Goal: Browse casually: Explore the website without a specific task or goal

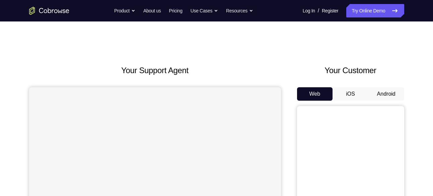
click at [393, 97] on button "Android" at bounding box center [387, 93] width 36 height 13
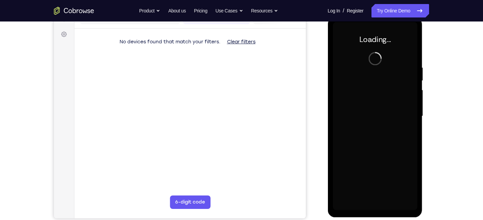
scroll to position [92, 0]
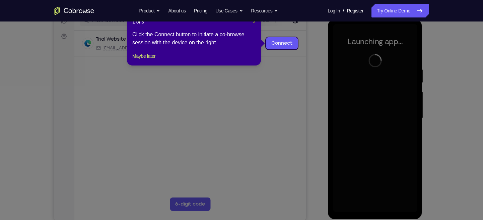
click at [253, 24] on span "×" at bounding box center [254, 21] width 3 height 5
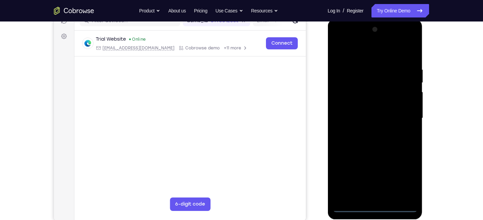
click at [375, 195] on div at bounding box center [375, 118] width 84 height 188
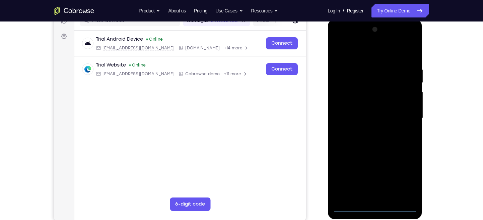
click at [405, 179] on div at bounding box center [375, 118] width 84 height 188
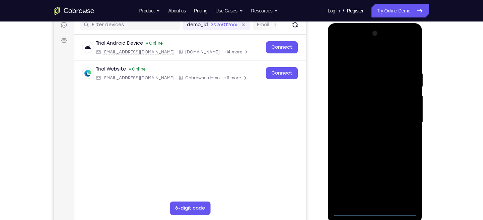
click at [350, 46] on div at bounding box center [375, 122] width 84 height 188
click at [402, 118] on div at bounding box center [375, 122] width 84 height 188
click at [368, 138] on div at bounding box center [375, 122] width 84 height 188
click at [352, 115] on div at bounding box center [375, 122] width 84 height 188
click at [349, 106] on div at bounding box center [375, 122] width 84 height 188
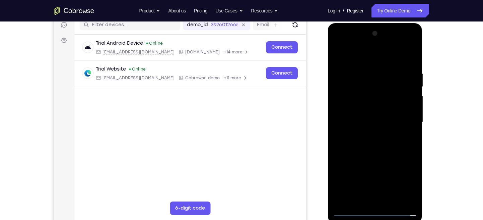
click at [368, 120] on div at bounding box center [375, 122] width 84 height 188
click at [359, 145] on div at bounding box center [375, 122] width 84 height 188
click at [363, 143] on div at bounding box center [375, 122] width 84 height 188
click at [363, 148] on div at bounding box center [375, 122] width 84 height 188
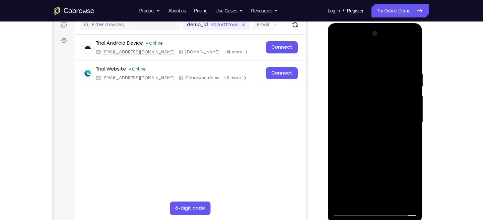
click at [363, 148] on div at bounding box center [375, 122] width 84 height 188
click at [410, 66] on div at bounding box center [375, 122] width 84 height 188
click at [363, 145] on div at bounding box center [375, 122] width 84 height 188
click at [409, 68] on div at bounding box center [375, 122] width 84 height 188
click at [391, 55] on div at bounding box center [375, 122] width 84 height 188
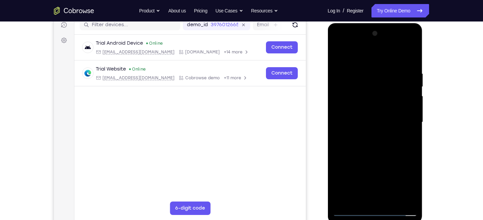
click at [378, 70] on div at bounding box center [375, 122] width 84 height 188
click at [409, 69] on div at bounding box center [375, 122] width 84 height 188
click at [369, 195] on div at bounding box center [375, 122] width 84 height 188
drag, startPoint x: 387, startPoint y: 72, endPoint x: 393, endPoint y: 199, distance: 126.9
click at [393, 195] on div at bounding box center [375, 122] width 84 height 188
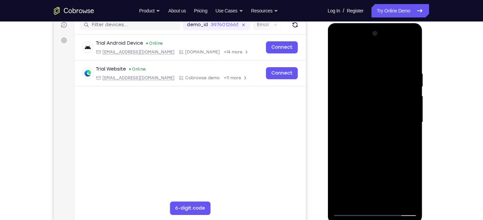
click at [409, 66] on div at bounding box center [375, 122] width 84 height 188
click at [370, 150] on div at bounding box center [375, 122] width 84 height 188
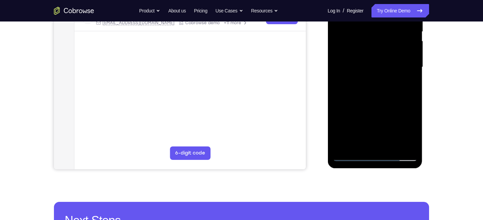
click at [389, 145] on div at bounding box center [375, 67] width 84 height 188
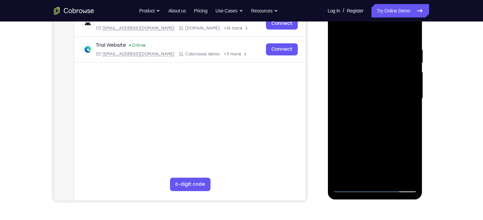
scroll to position [111, 0]
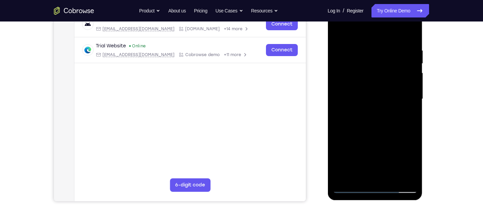
click at [381, 134] on div at bounding box center [375, 99] width 84 height 188
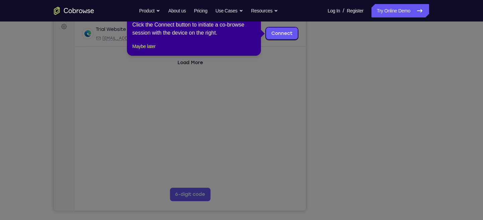
scroll to position [102, 0]
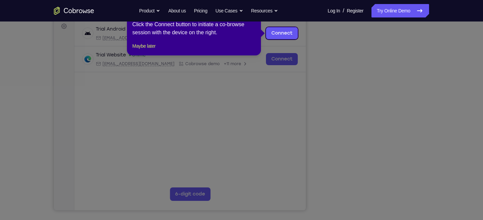
click at [374, 196] on icon at bounding box center [244, 110] width 489 height 220
click at [147, 50] on button "Maybe later" at bounding box center [143, 46] width 23 height 8
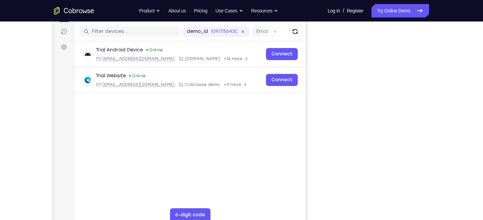
scroll to position [88, 0]
